Goal: Information Seeking & Learning: Learn about a topic

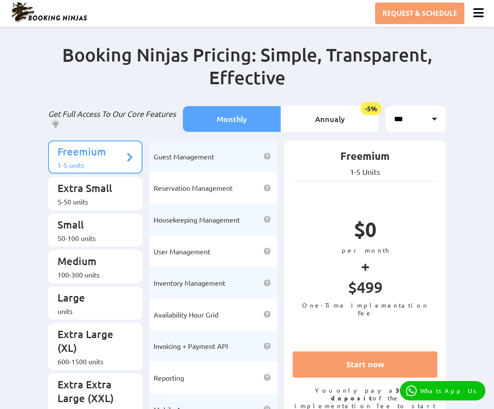
scroll to position [43, 0]
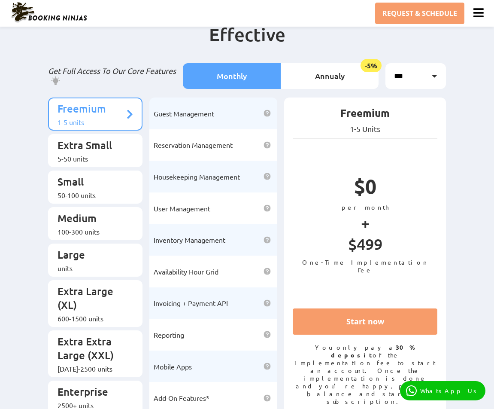
click at [402, 203] on p "$0" at bounding box center [365, 188] width 145 height 30
click at [84, 143] on p "Extra Small" at bounding box center [91, 146] width 67 height 16
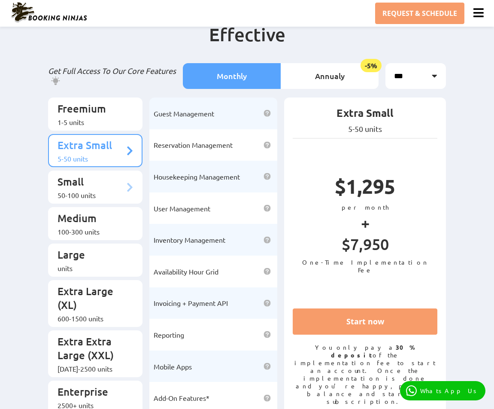
click at [82, 175] on p "Small" at bounding box center [91, 183] width 67 height 16
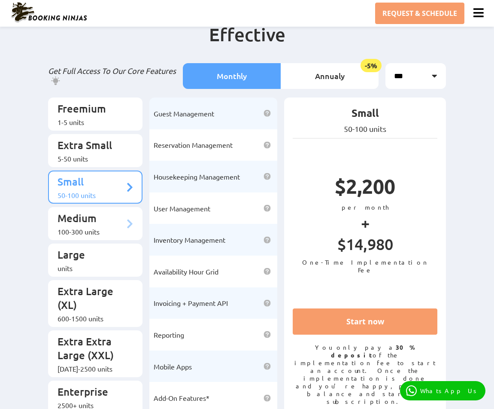
click at [88, 207] on li "Medium 100-300 units" at bounding box center [95, 223] width 94 height 33
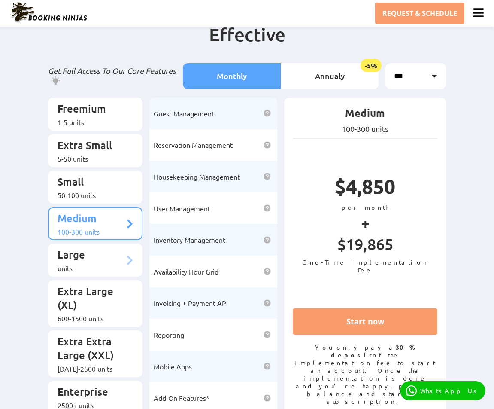
click at [91, 248] on p "Large" at bounding box center [91, 256] width 67 height 16
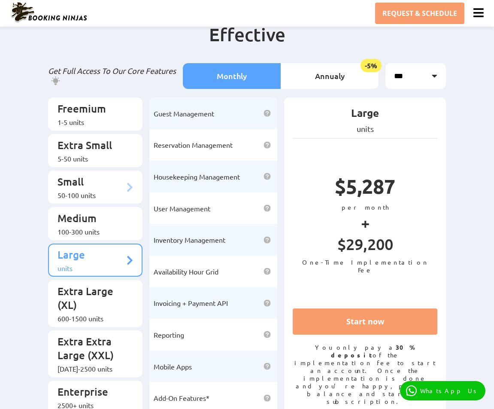
click at [94, 191] on div "50-100 units" at bounding box center [91, 195] width 67 height 9
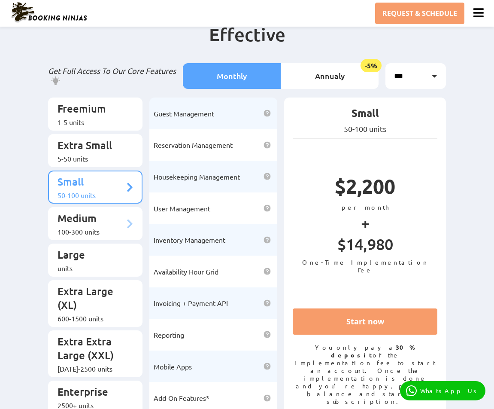
drag, startPoint x: 127, startPoint y: 236, endPoint x: 131, endPoint y: 224, distance: 12.6
click at [127, 243] on li "Large units" at bounding box center [95, 259] width 94 height 33
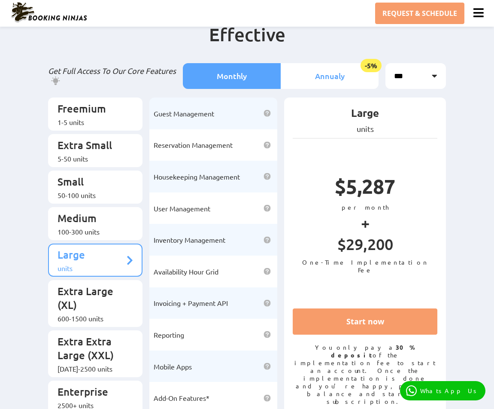
click at [307, 71] on li "Annualy -5%" at bounding box center [330, 76] width 98 height 26
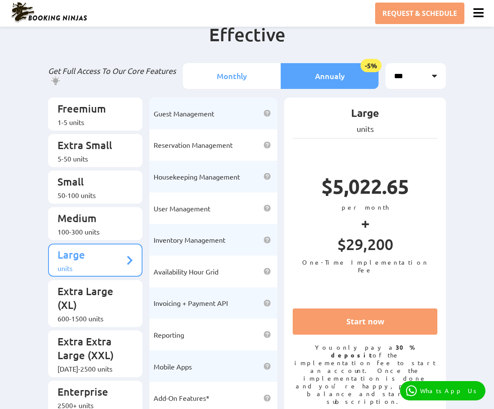
click at [245, 66] on li "Monthly" at bounding box center [232, 76] width 98 height 26
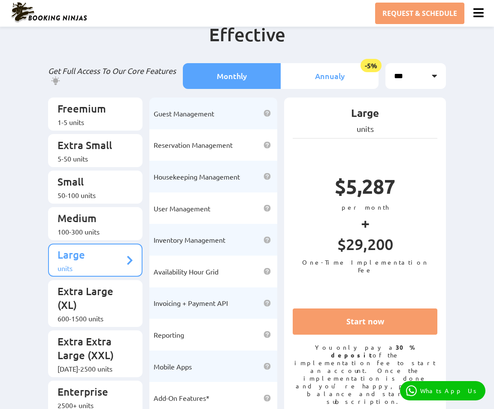
click at [309, 63] on li "Annualy -5%" at bounding box center [330, 76] width 98 height 26
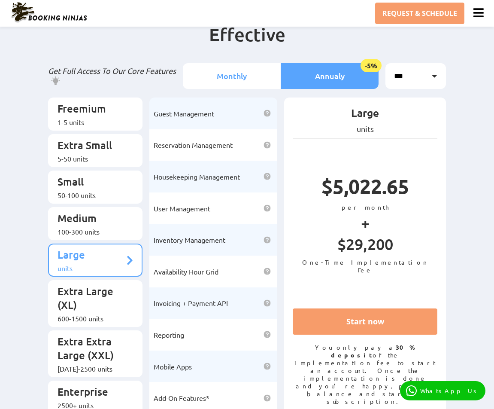
click at [259, 73] on li "Monthly" at bounding box center [232, 76] width 98 height 26
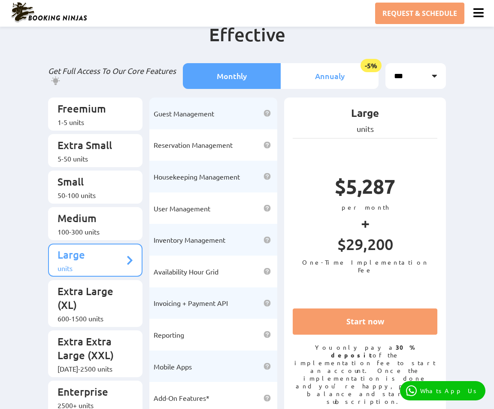
click at [319, 80] on li "Annualy -5%" at bounding box center [330, 76] width 98 height 26
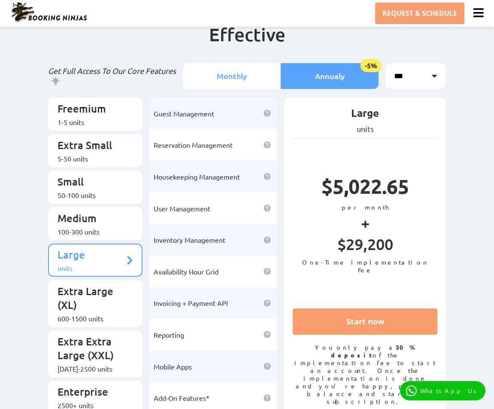
click at [234, 76] on li "Monthly" at bounding box center [232, 76] width 98 height 26
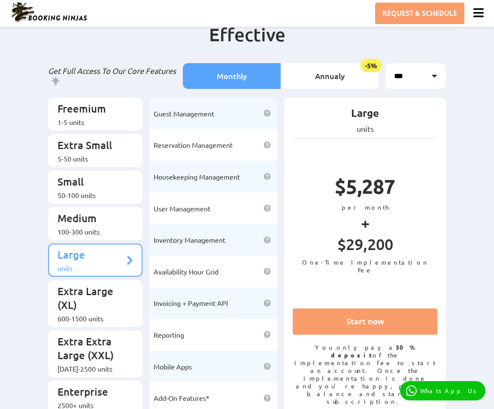
click at [73, 225] on ul "Freemium 1-5 units Extra Small 5-50 units Small 50-100 units Medium Large" at bounding box center [95, 255] width 94 height 316
click at [77, 227] on div "100-300 units" at bounding box center [91, 231] width 67 height 9
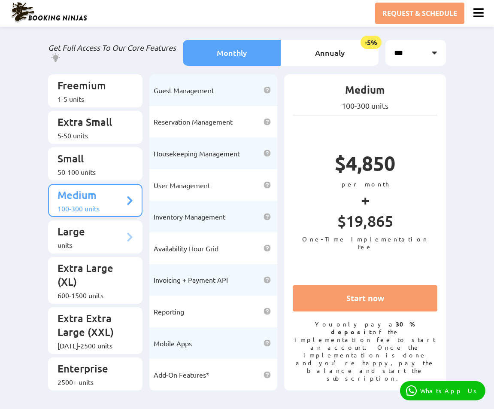
scroll to position [129, 0]
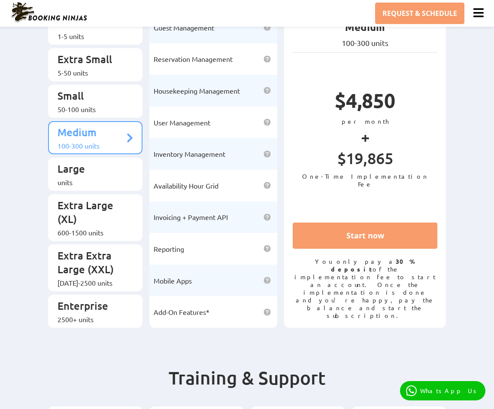
click at [90, 267] on ul "Freemium 1-5 units Extra Small 5-50 units Small 50-100 units Medium Large" at bounding box center [95, 170] width 94 height 316
click at [90, 294] on li "Enterprise 2500+ units" at bounding box center [95, 310] width 94 height 33
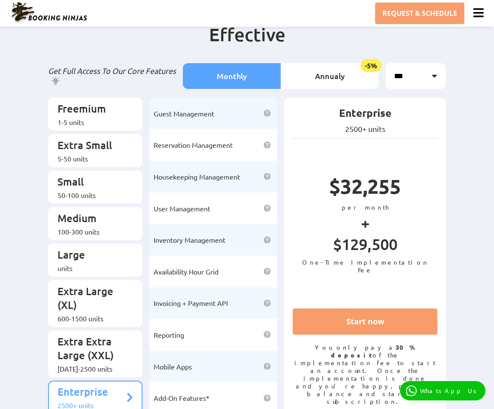
scroll to position [0, 0]
